Goal: Check status: Check status

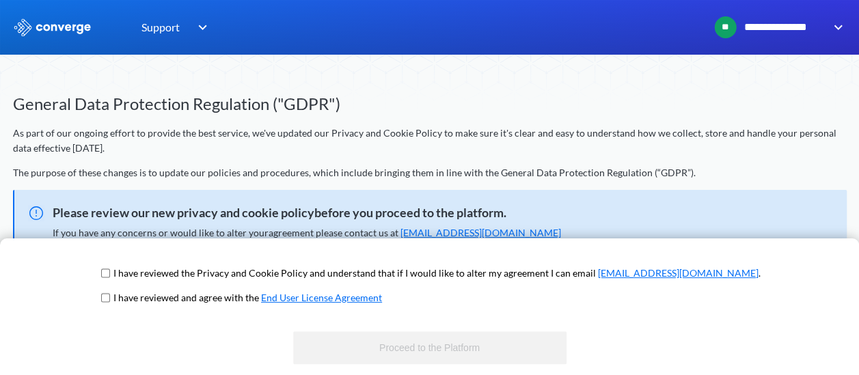
click at [110, 272] on input "checkbox" at bounding box center [105, 273] width 9 height 11
checkbox input "true"
click at [110, 296] on input "checkbox" at bounding box center [105, 297] width 9 height 11
checkbox input "true"
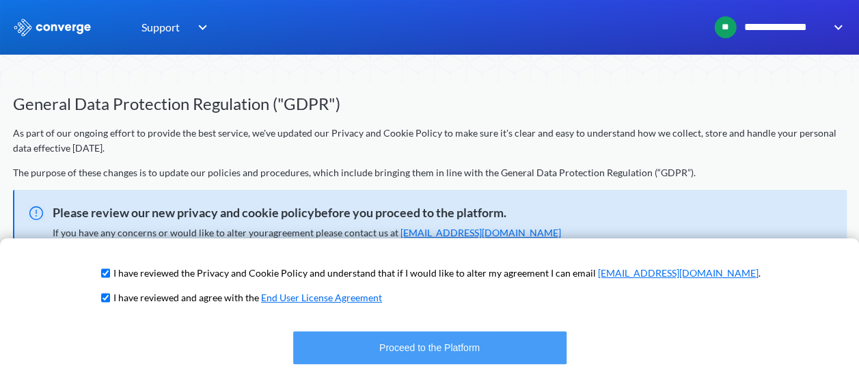
click at [429, 344] on button "Proceed to the Platform" at bounding box center [429, 347] width 273 height 33
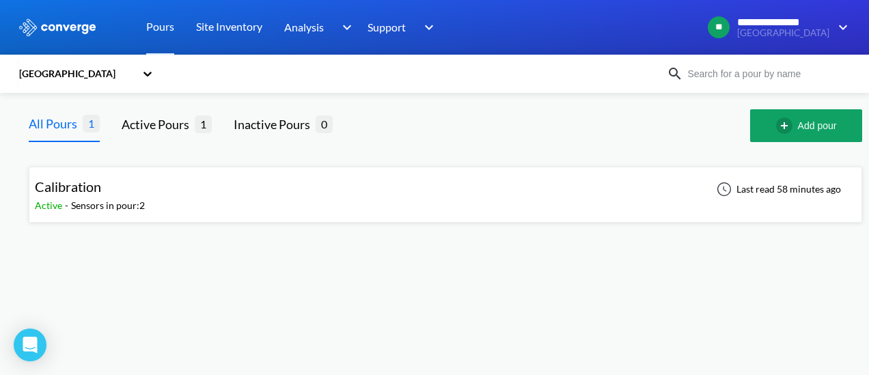
drag, startPoint x: 119, startPoint y: 0, endPoint x: 325, endPoint y: 266, distance: 337.0
click at [325, 266] on body "**********" at bounding box center [434, 187] width 869 height 375
click at [292, 210] on div "Calibration Active - Sensors in pour: 2 Last read 58 minutes ago" at bounding box center [445, 195] width 821 height 44
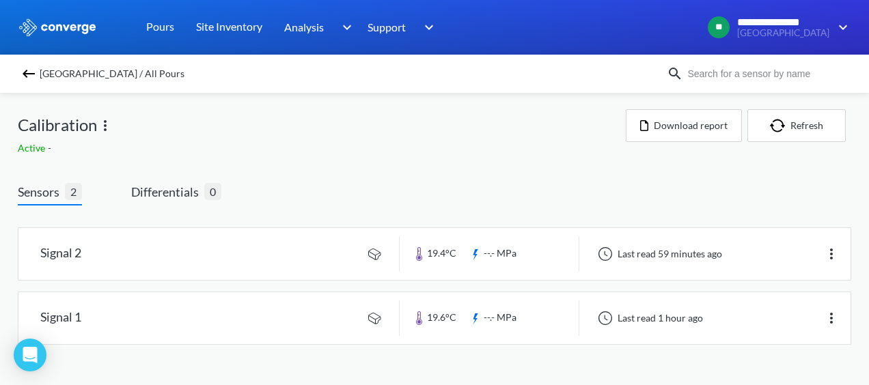
click at [31, 74] on img at bounding box center [28, 74] width 16 height 16
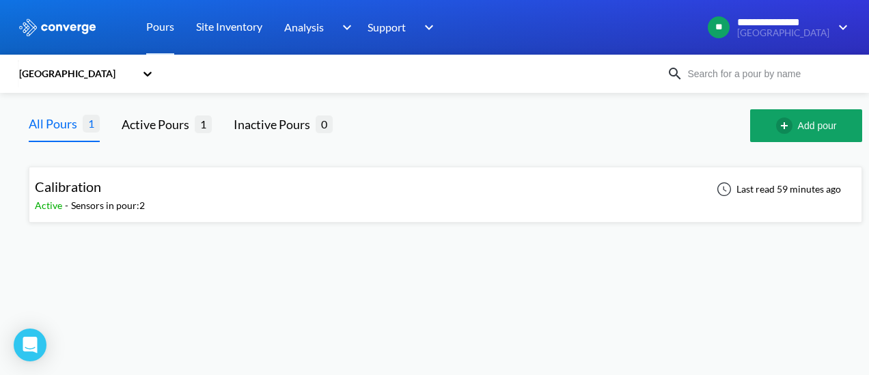
click at [78, 182] on span "Calibration" at bounding box center [68, 186] width 66 height 16
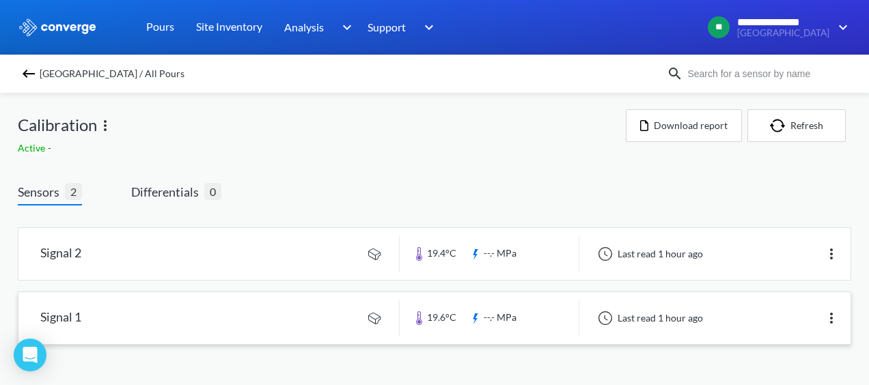
drag, startPoint x: 72, startPoint y: 255, endPoint x: 258, endPoint y: 294, distance: 189.2
click at [258, 294] on link at bounding box center [434, 318] width 832 height 52
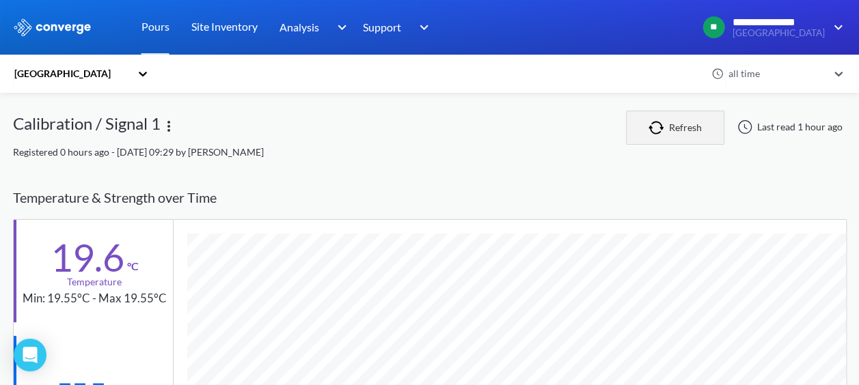
click at [645, 123] on button "Refresh" at bounding box center [675, 128] width 98 height 34
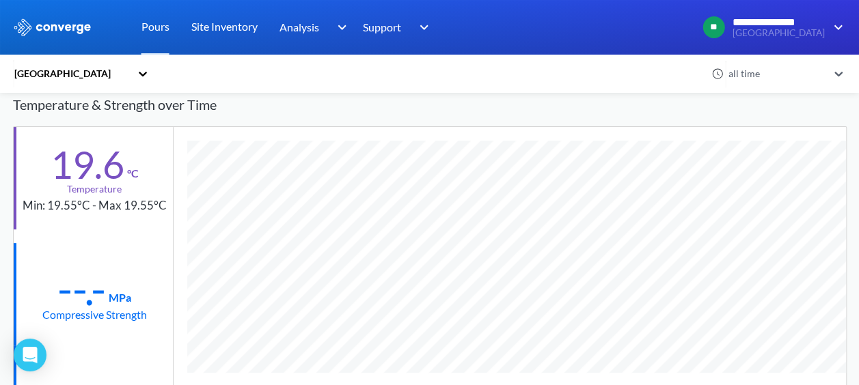
scroll to position [137, 0]
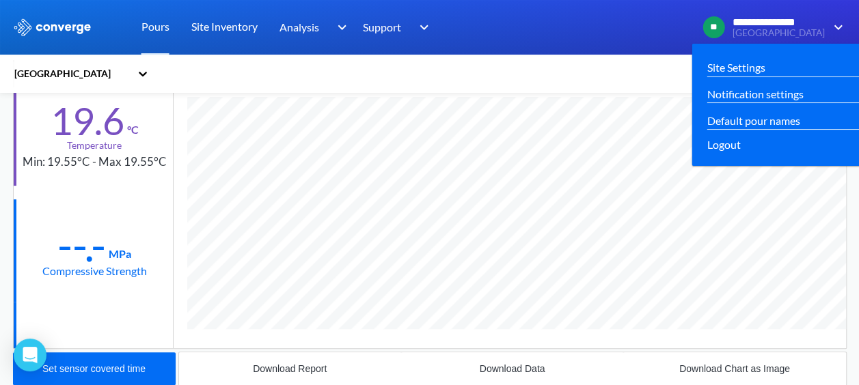
click at [832, 24] on img at bounding box center [836, 27] width 22 height 16
click at [765, 74] on link "Site Settings" at bounding box center [736, 67] width 58 height 17
click at [756, 66] on link "Site Settings" at bounding box center [736, 67] width 58 height 17
